Goal: Information Seeking & Learning: Learn about a topic

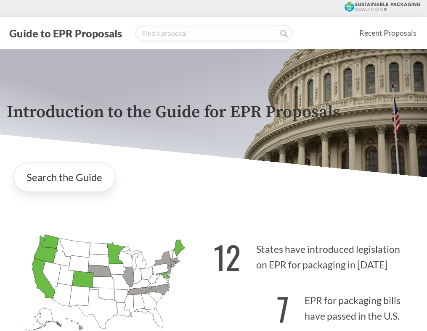
click at [112, 221] on div "[US_STATE] Introduced: [US_STATE] Introduced: [US_STATE] Introduced: [US_STATE]…" at bounding box center [213, 285] width 427 height 152
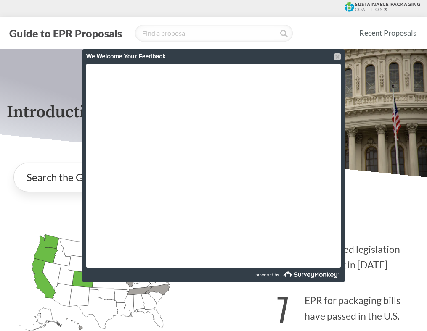
click at [339, 55] on div at bounding box center [337, 56] width 7 height 7
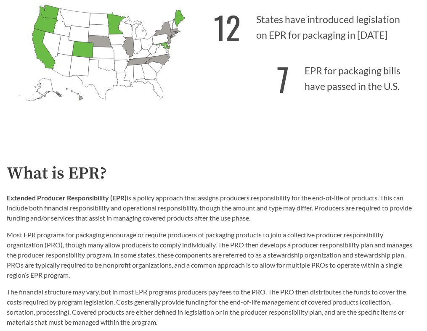
scroll to position [252, 0]
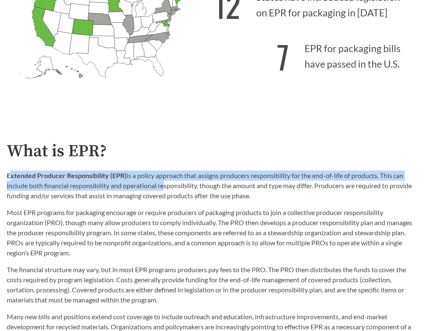
drag, startPoint x: 22, startPoint y: 169, endPoint x: 185, endPoint y: 179, distance: 163.8
click at [185, 179] on p "Extended Producer Responsibility (EPR) is a policy approach that assigns produc…" at bounding box center [213, 186] width 413 height 30
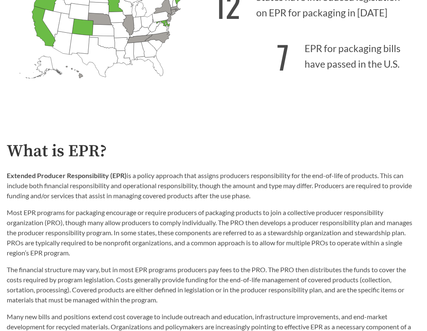
drag, startPoint x: 312, startPoint y: 193, endPoint x: 8, endPoint y: 169, distance: 304.9
click at [187, 240] on p "Most EPR programs for packaging encourage or require producers of packaging pro…" at bounding box center [213, 233] width 413 height 50
drag, startPoint x: 60, startPoint y: 216, endPoint x: 66, endPoint y: 216, distance: 6.3
click at [60, 216] on p "Most EPR programs for packaging encourage or require producers of packaging pro…" at bounding box center [213, 233] width 413 height 50
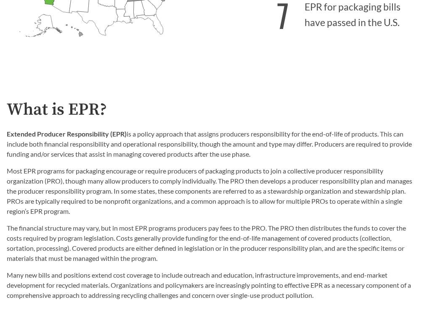
scroll to position [294, 0]
click at [199, 235] on p "The financial structure may vary, but in most EPR programs producers pay fees t…" at bounding box center [213, 243] width 413 height 40
drag, startPoint x: 402, startPoint y: 304, endPoint x: 404, endPoint y: 296, distance: 8.1
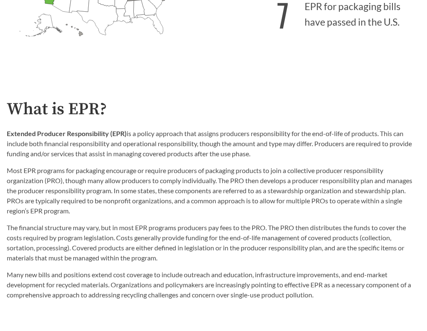
click at [205, 223] on p "The financial structure may vary, but in most EPR programs producers pay fees t…" at bounding box center [213, 243] width 413 height 40
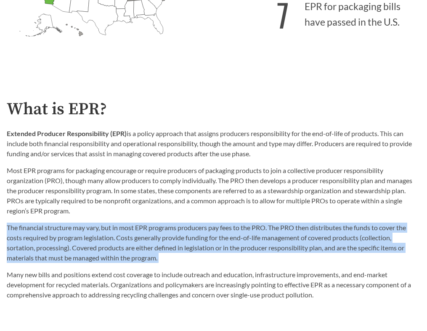
click at [205, 223] on p "The financial structure may vary, but in most EPR programs producers pay fees t…" at bounding box center [213, 243] width 413 height 40
click at [193, 240] on p "The financial structure may vary, but in most EPR programs producers pay fees t…" at bounding box center [213, 243] width 413 height 40
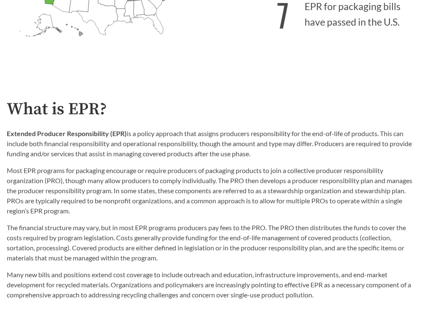
click at [245, 270] on p "Many new bills and positions extend cost coverage to include outreach and educa…" at bounding box center [213, 285] width 413 height 30
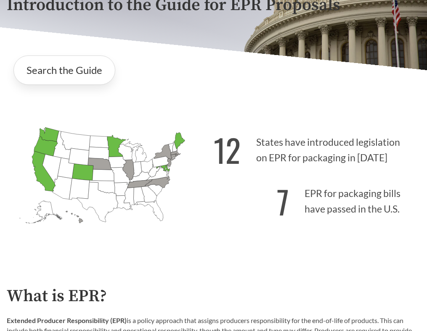
scroll to position [84, 0]
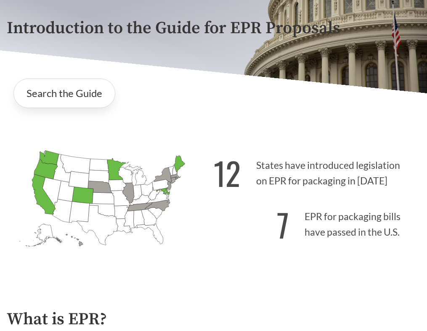
click at [412, 171] on div "[US_STATE] Introduced: [US_STATE] Introduced: [US_STATE] Introduced: [US_STATE]…" at bounding box center [213, 201] width 427 height 152
